Goal: Task Accomplishment & Management: Manage account settings

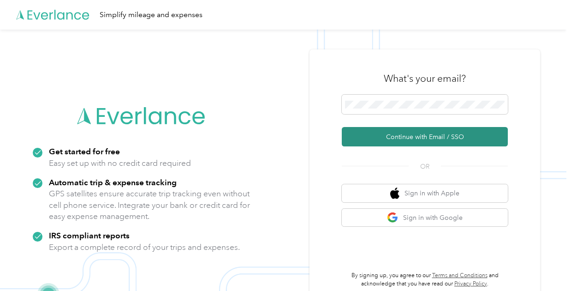
click at [464, 134] on button "Continue with Email / SSO" at bounding box center [425, 136] width 166 height 19
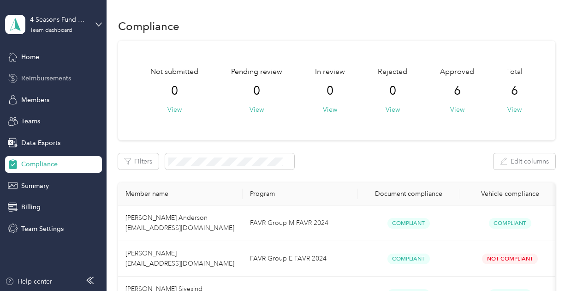
click at [44, 79] on span "Reimbursements" at bounding box center [46, 78] width 50 height 10
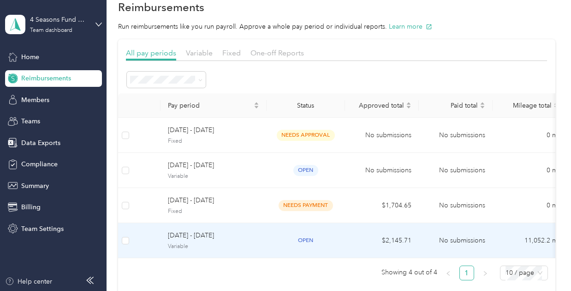
scroll to position [25, 0]
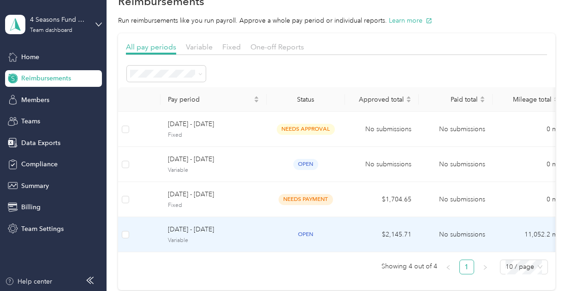
click at [192, 236] on span "Variable" at bounding box center [213, 240] width 91 height 8
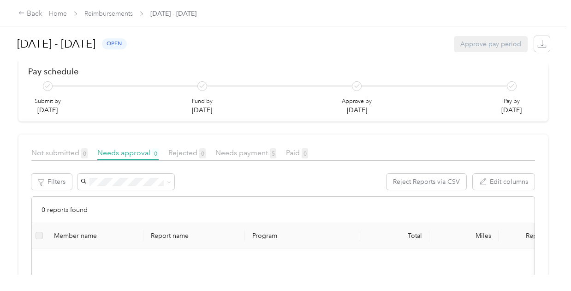
scroll to position [105, 0]
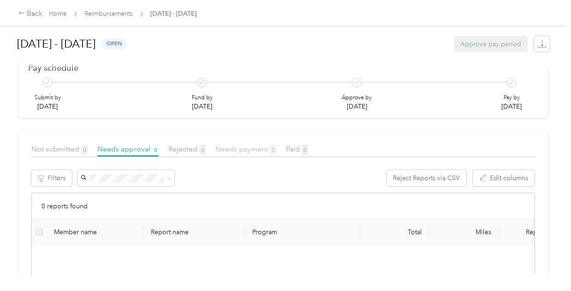
click at [241, 151] on span "Needs payment 5" at bounding box center [245, 148] width 61 height 9
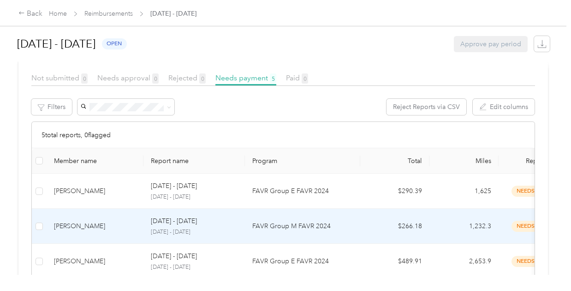
scroll to position [179, 0]
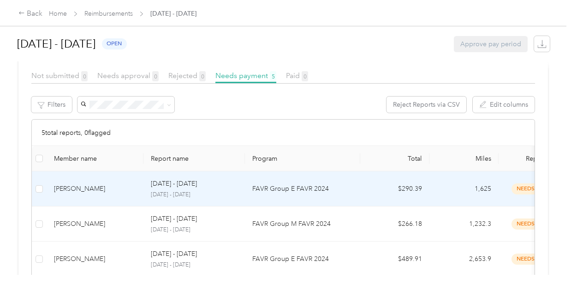
click at [233, 185] on div "[DATE] - [DATE]" at bounding box center [194, 184] width 87 height 10
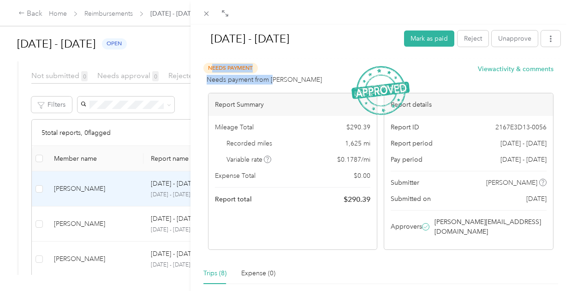
drag, startPoint x: 211, startPoint y: 68, endPoint x: 272, endPoint y: 71, distance: 60.9
click at [272, 71] on div "Needs Payment Needs payment from [PERSON_NAME]" at bounding box center [262, 74] width 119 height 22
click at [206, 12] on icon at bounding box center [207, 14] width 8 height 8
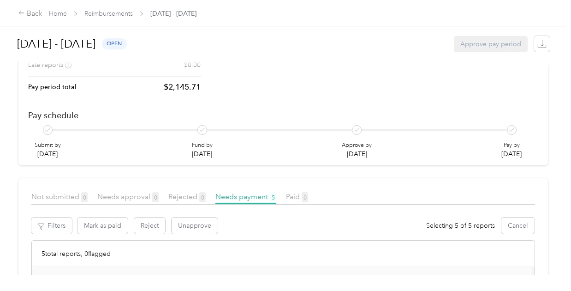
scroll to position [57, 0]
click at [120, 13] on link "Reimbursements" at bounding box center [108, 14] width 48 height 8
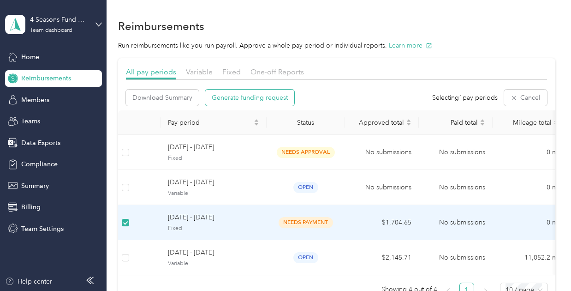
click at [289, 97] on button "Generate funding request" at bounding box center [249, 98] width 89 height 16
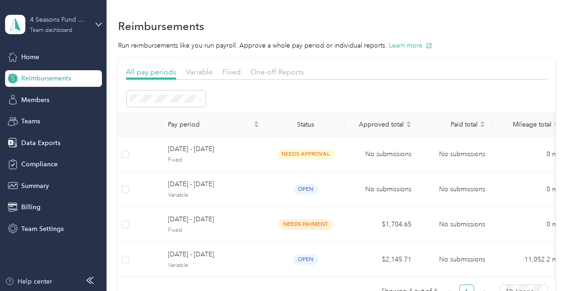
click at [52, 22] on div "4 Seasons Fund Raising" at bounding box center [59, 20] width 58 height 10
click at [61, 111] on div "Log out" at bounding box center [102, 118] width 181 height 16
